Goal: Find specific page/section: Find specific page/section

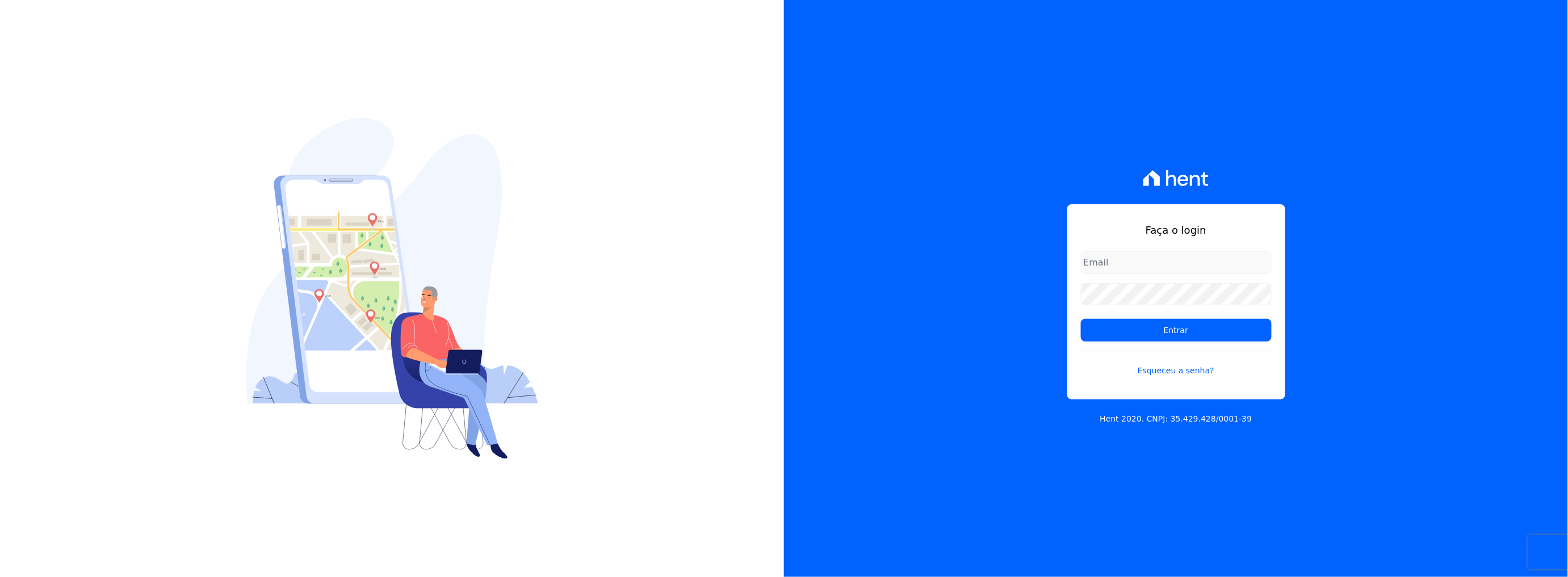
click at [1172, 275] on form "Entrar Esqueceu a senha?" at bounding box center [1177, 321] width 191 height 139
click at [1169, 259] on input "email" at bounding box center [1177, 263] width 191 height 22
type input "rafael.souza@quattroconstrutora.com.br"
click at [1168, 325] on input "Entrar" at bounding box center [1177, 330] width 191 height 22
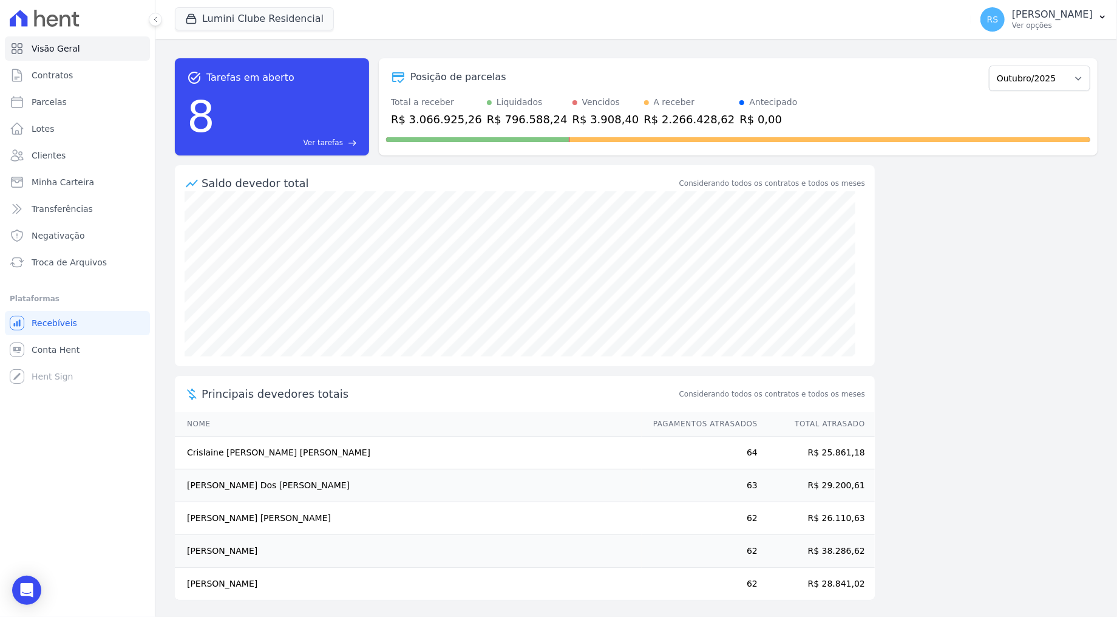
click at [780, 50] on div "task_alt Tarefas em aberto 8 Ver tarefas east Posição de parcelas Dezembro/2021…" at bounding box center [636, 107] width 922 height 117
click at [70, 100] on link "Parcelas" at bounding box center [77, 102] width 145 height 24
click at [215, 22] on button "Lumini Clube Residencial" at bounding box center [254, 18] width 159 height 23
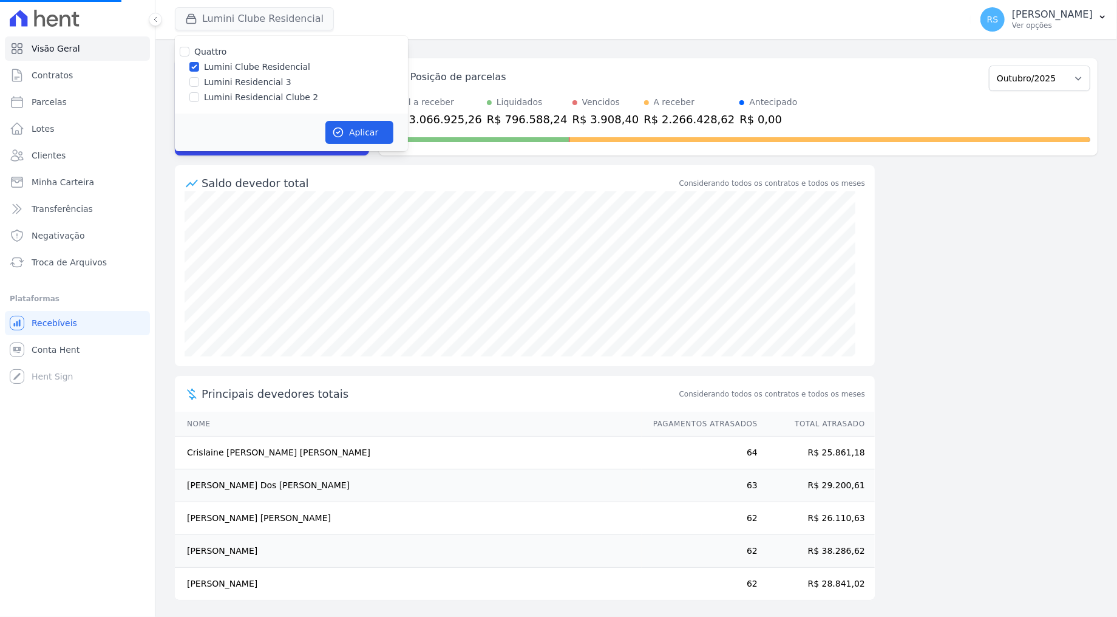
select select
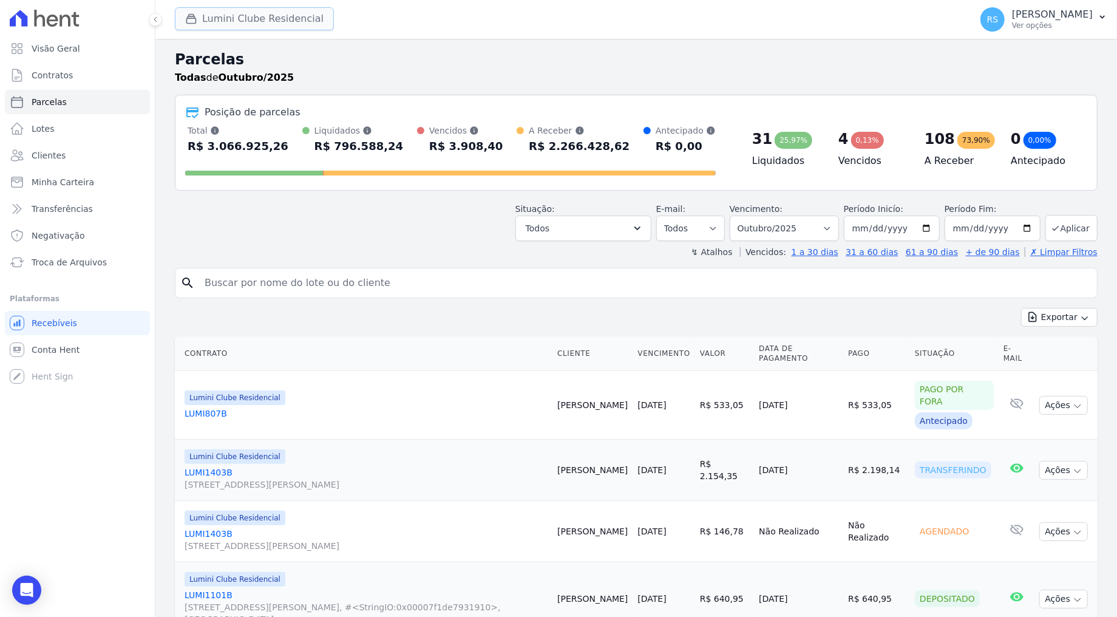
click at [231, 18] on button "Lumini Clube Residencial" at bounding box center [254, 18] width 159 height 23
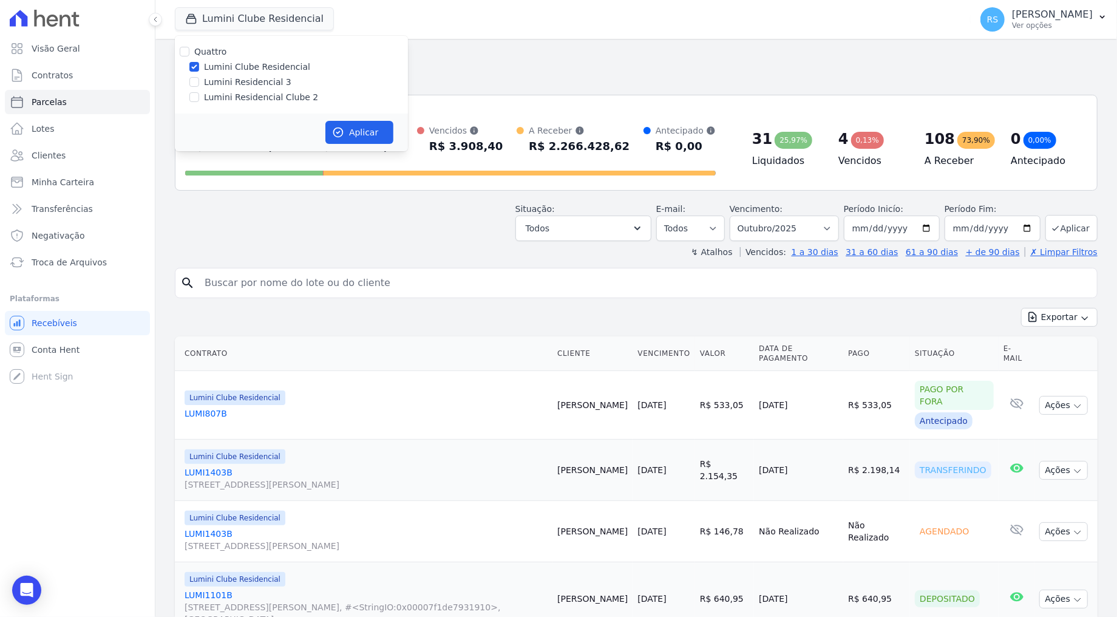
click at [255, 92] on label "Lumini Residencial Clube 2" at bounding box center [261, 97] width 114 height 13
click at [199, 92] on input "Lumini Residencial Clube 2" at bounding box center [194, 97] width 10 height 10
checkbox input "true"
click at [247, 65] on label "Lumini Clube Residencial" at bounding box center [257, 67] width 106 height 13
click at [199, 65] on input "Lumini Clube Residencial" at bounding box center [194, 67] width 10 height 10
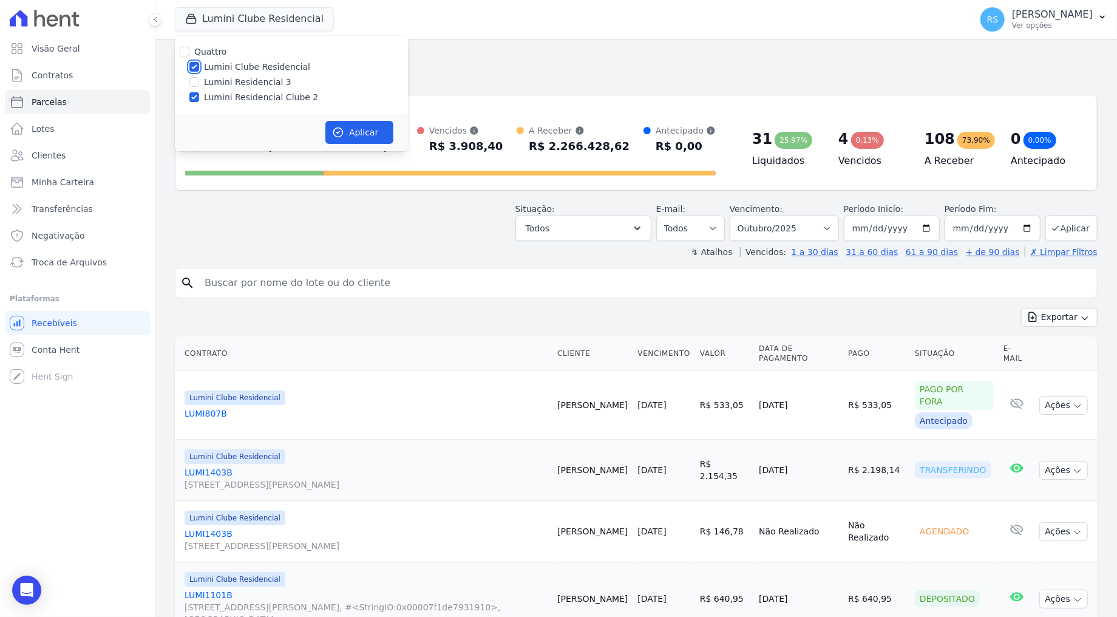
checkbox input "false"
click at [370, 126] on button "Aplicar" at bounding box center [359, 132] width 68 height 23
select select
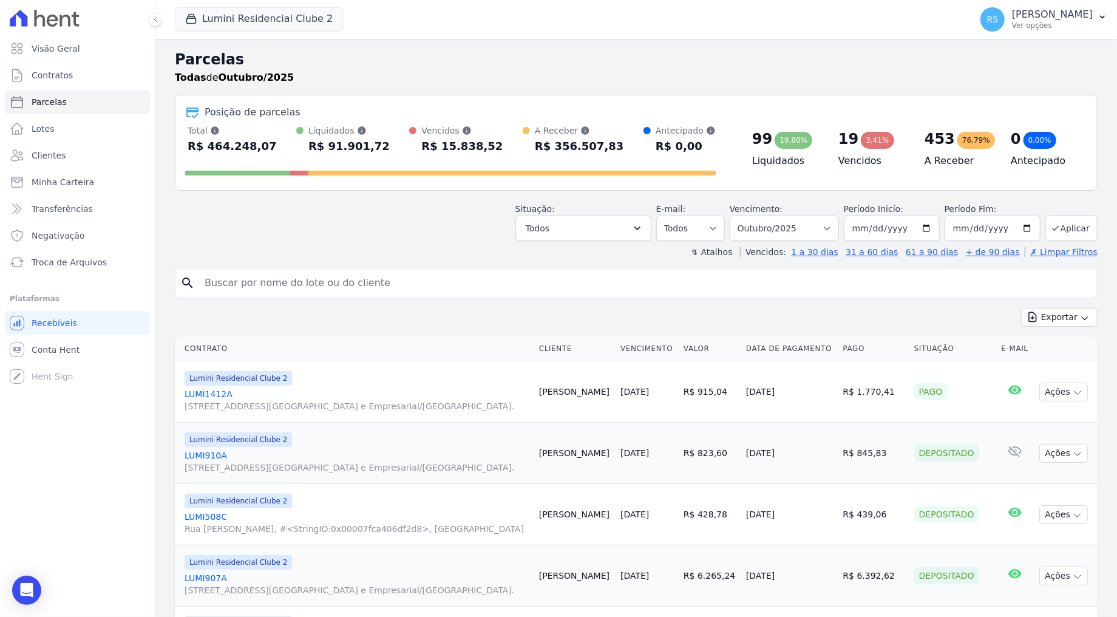
click at [298, 291] on input "search" at bounding box center [644, 283] width 895 height 24
click at [317, 276] on input "search" at bounding box center [644, 283] width 895 height 24
paste input "[PERSON_NAME]"
type input "[PERSON_NAME]"
click at [342, 283] on input "[PERSON_NAME]" at bounding box center [644, 283] width 895 height 24
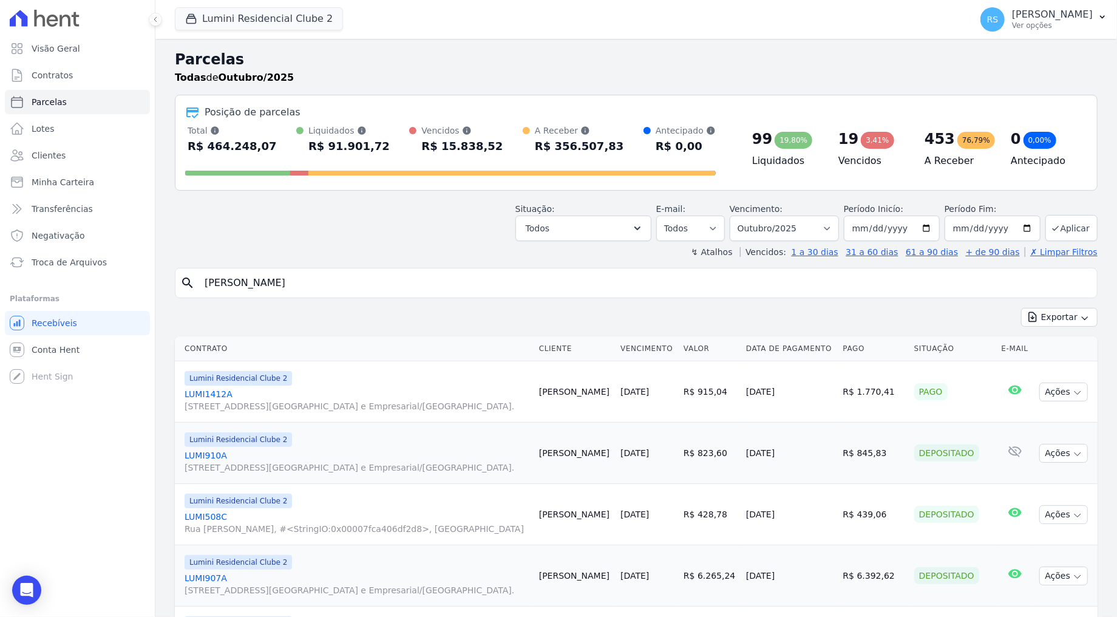
select select
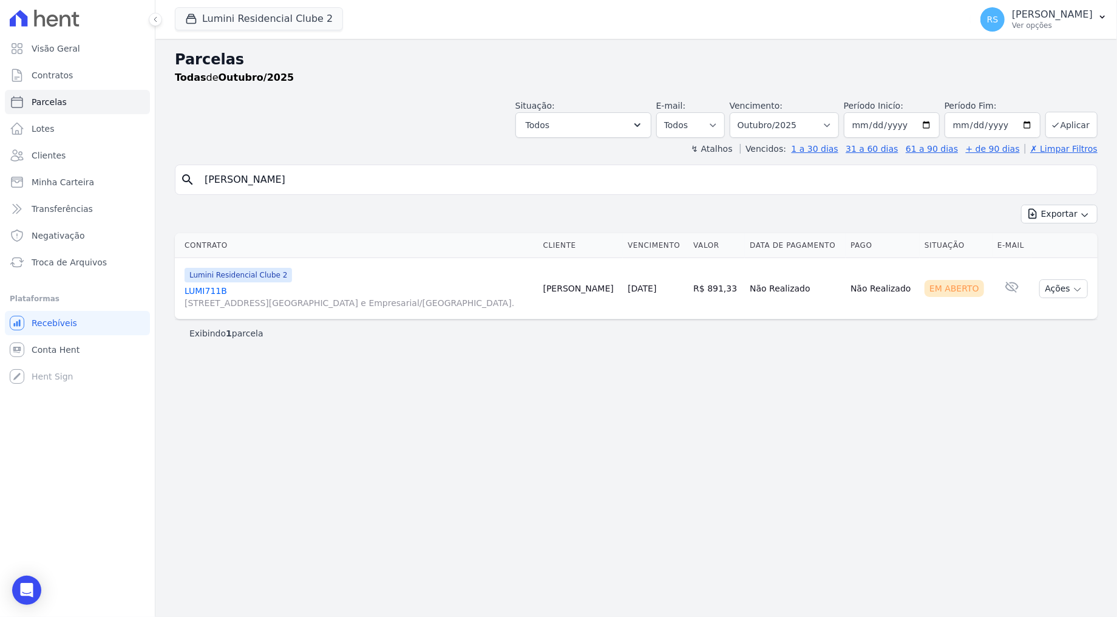
click at [218, 289] on link "LUMI711B [STREET_ADDRESS][GEOGRAPHIC_DATA] e Empresarial/[GEOGRAPHIC_DATA]." at bounding box center [358, 297] width 349 height 24
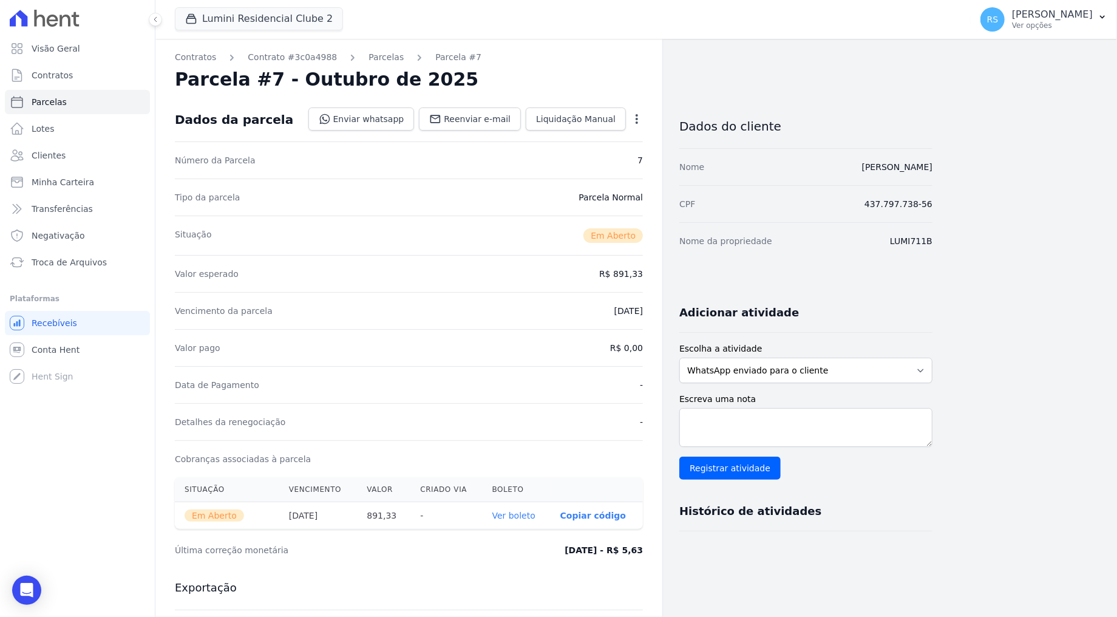
click at [724, 93] on div "Contratos Contrato #3c0a4988 [GEOGRAPHIC_DATA] Parcela #7 [GEOGRAPHIC_DATA] #7 …" at bounding box center [543, 430] width 777 height 783
click at [739, 126] on h3 "Dados do cliente" at bounding box center [805, 126] width 253 height 15
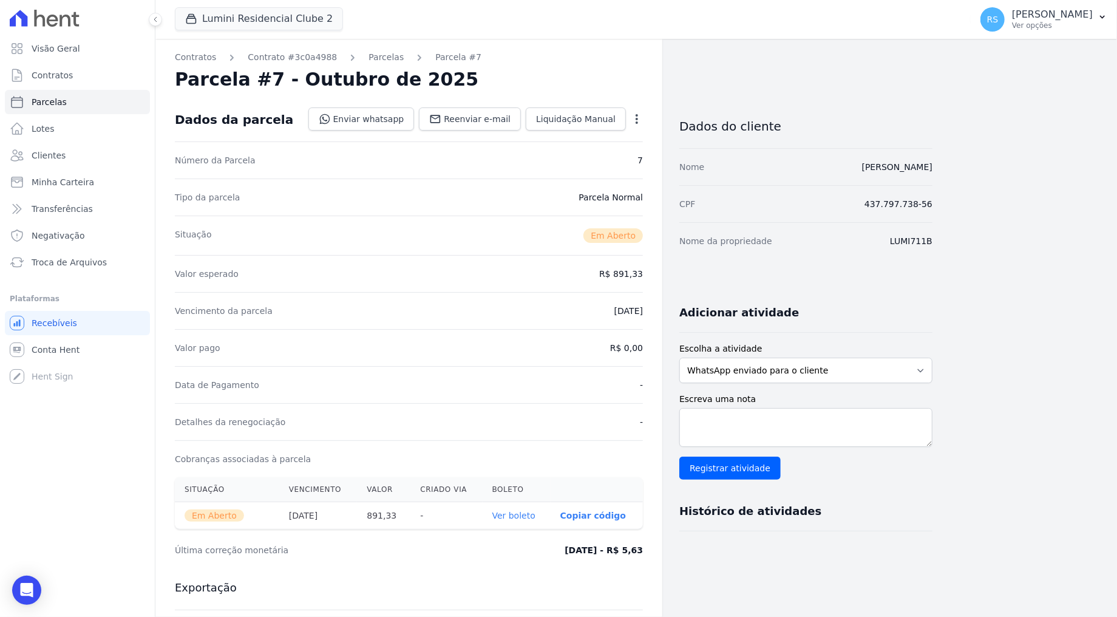
click at [926, 105] on div "Dados do cliente" at bounding box center [805, 122] width 253 height 51
click at [933, 90] on div "Contratos Contrato #3c0a4988 [GEOGRAPHIC_DATA] Parcela #7 [GEOGRAPHIC_DATA] #7 …" at bounding box center [626, 430] width 942 height 783
click at [966, 72] on div "Contratos Contrato #3c0a4988 [GEOGRAPHIC_DATA] Parcela #7 [GEOGRAPHIC_DATA] #7 …" at bounding box center [626, 430] width 942 height 783
click at [911, 67] on div "Contratos Contrato #3c0a4988 [GEOGRAPHIC_DATA] Parcela #7 [GEOGRAPHIC_DATA] #7 …" at bounding box center [543, 430] width 777 height 783
click at [386, 122] on link "Enviar whatsapp" at bounding box center [361, 118] width 106 height 23
